Goal: Find specific page/section: Find specific page/section

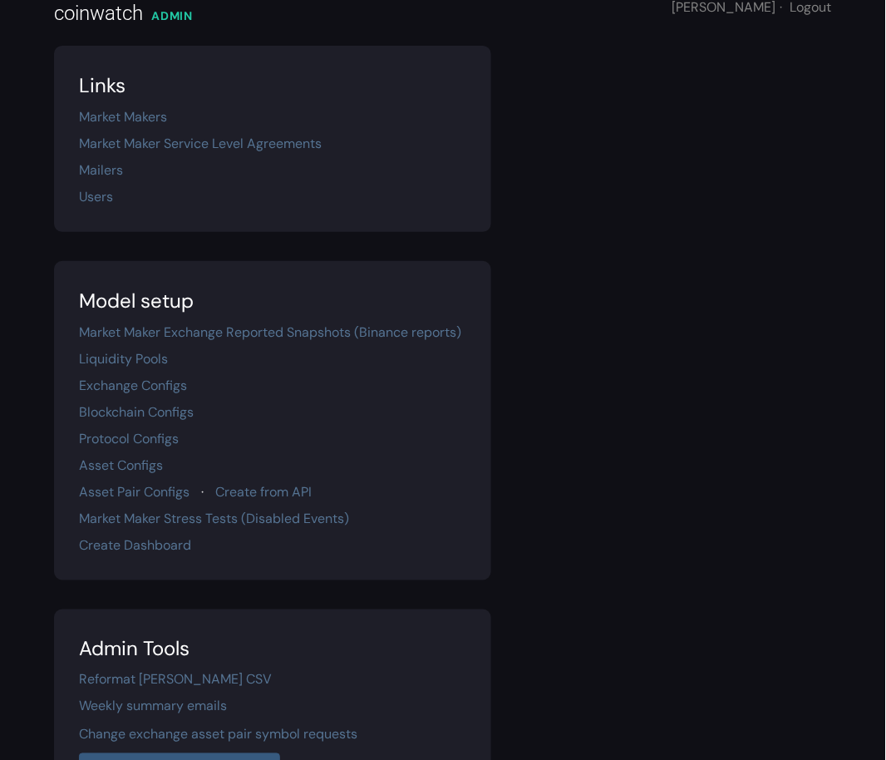
scroll to position [27, 0]
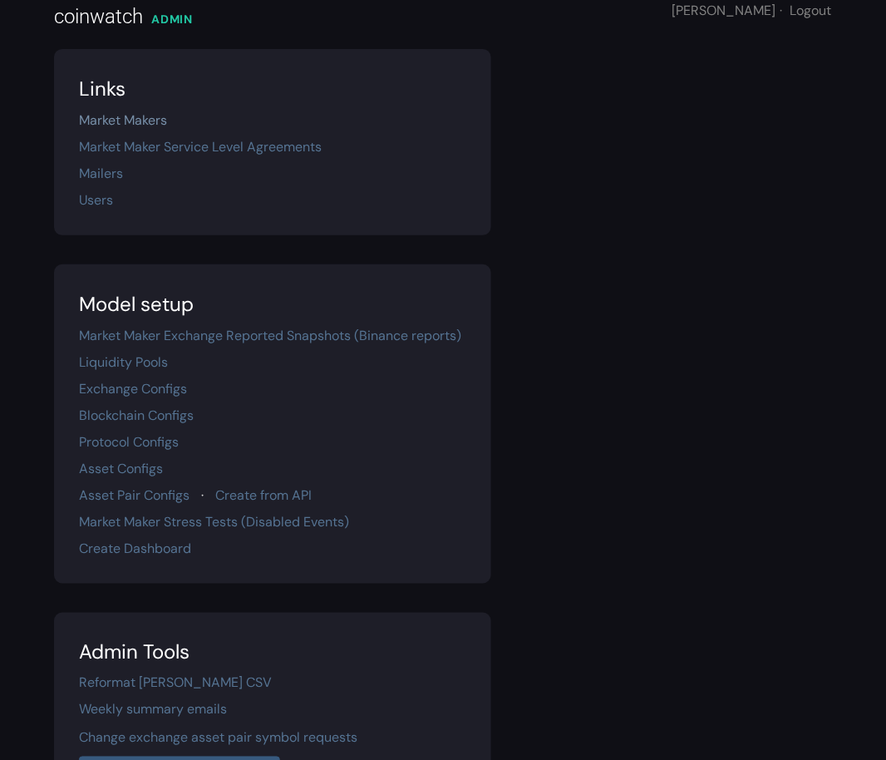
click at [121, 117] on link "Market Makers" at bounding box center [123, 119] width 88 height 17
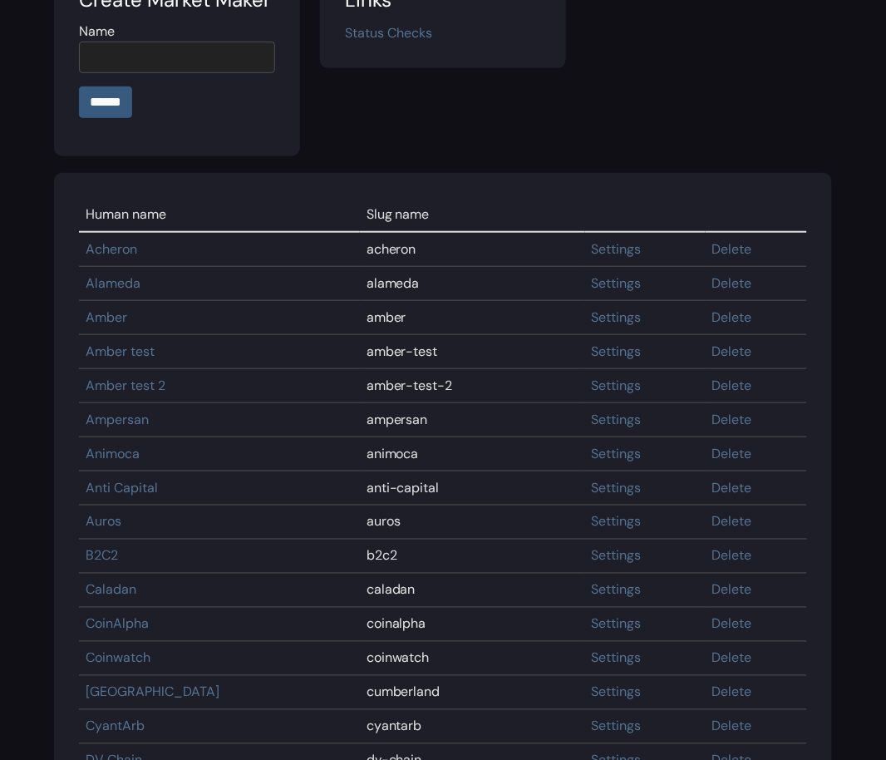
scroll to position [134, 0]
